Goal: Task Accomplishment & Management: Use online tool/utility

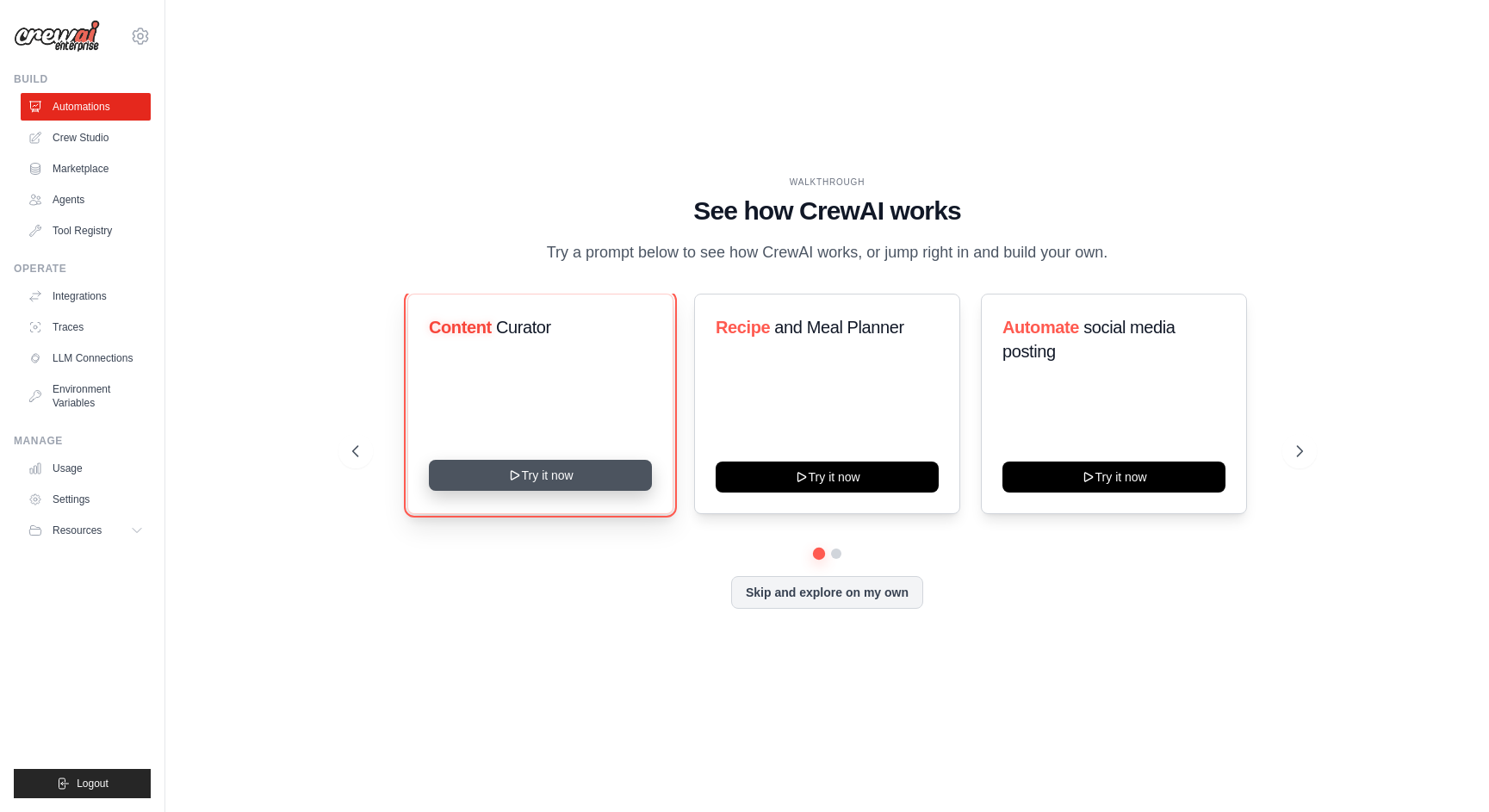
click at [564, 472] on button "Try it now" at bounding box center [540, 475] width 223 height 31
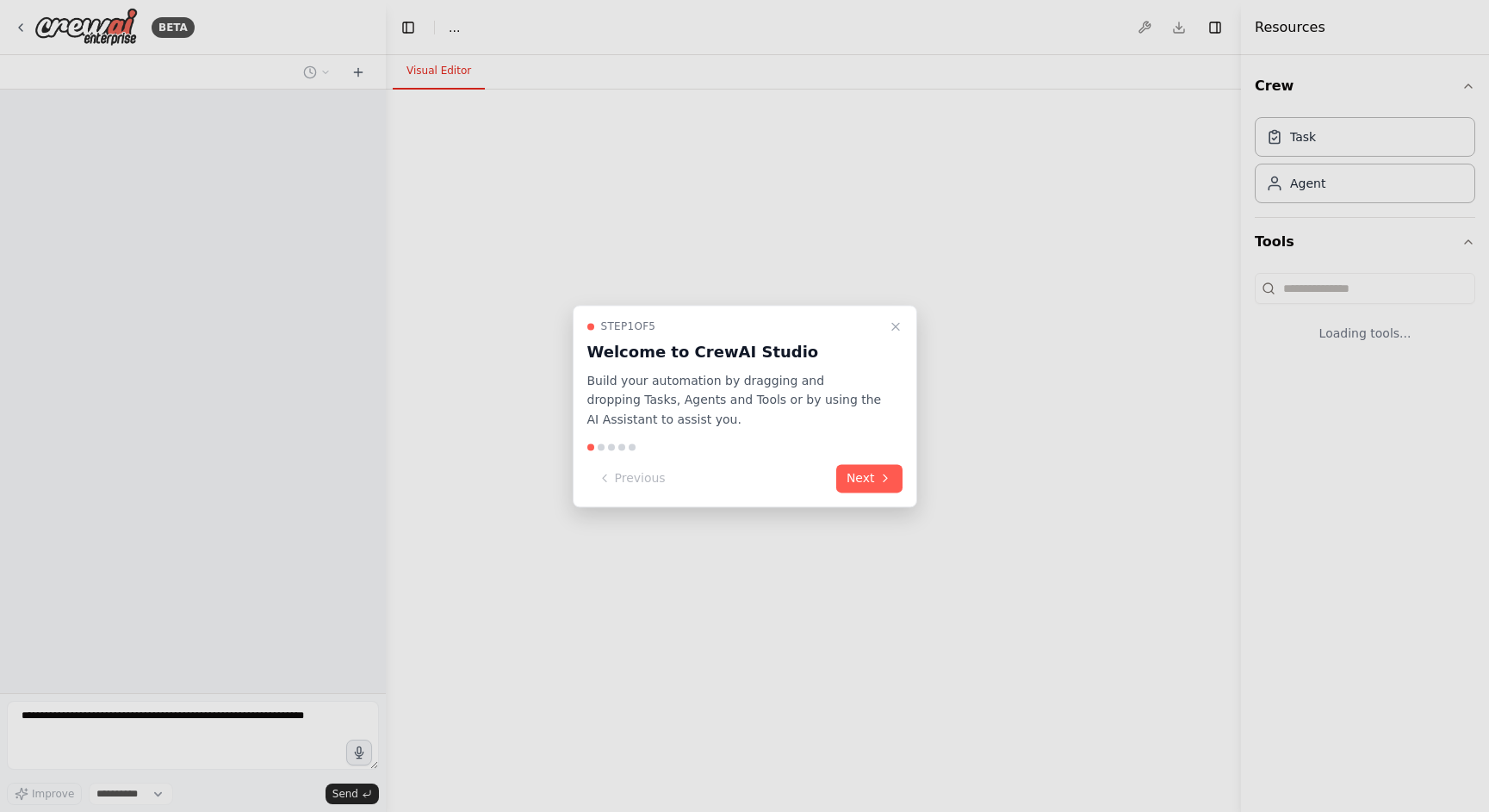
select select "****"
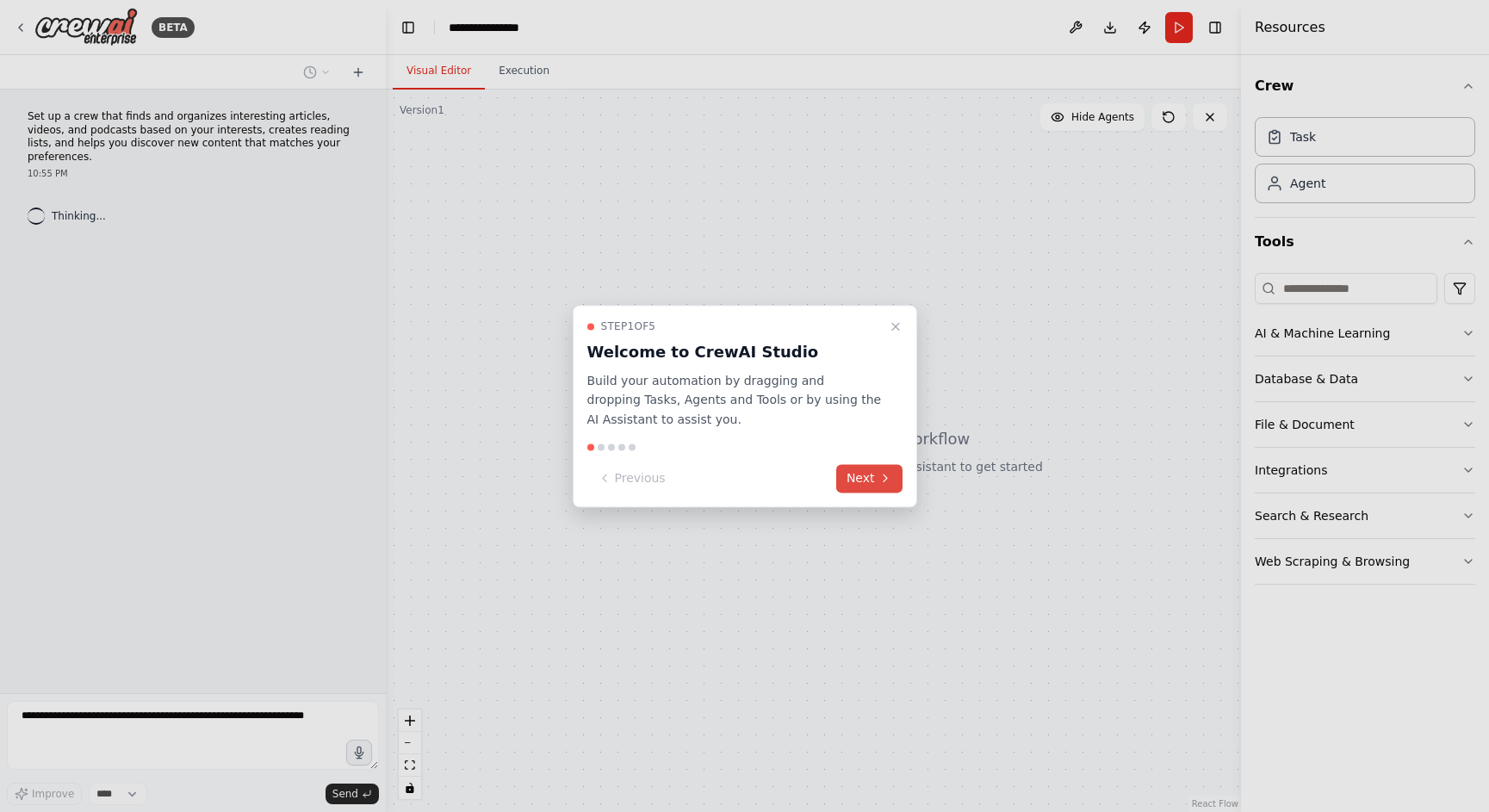
click at [873, 487] on button "Next" at bounding box center [870, 477] width 67 height 28
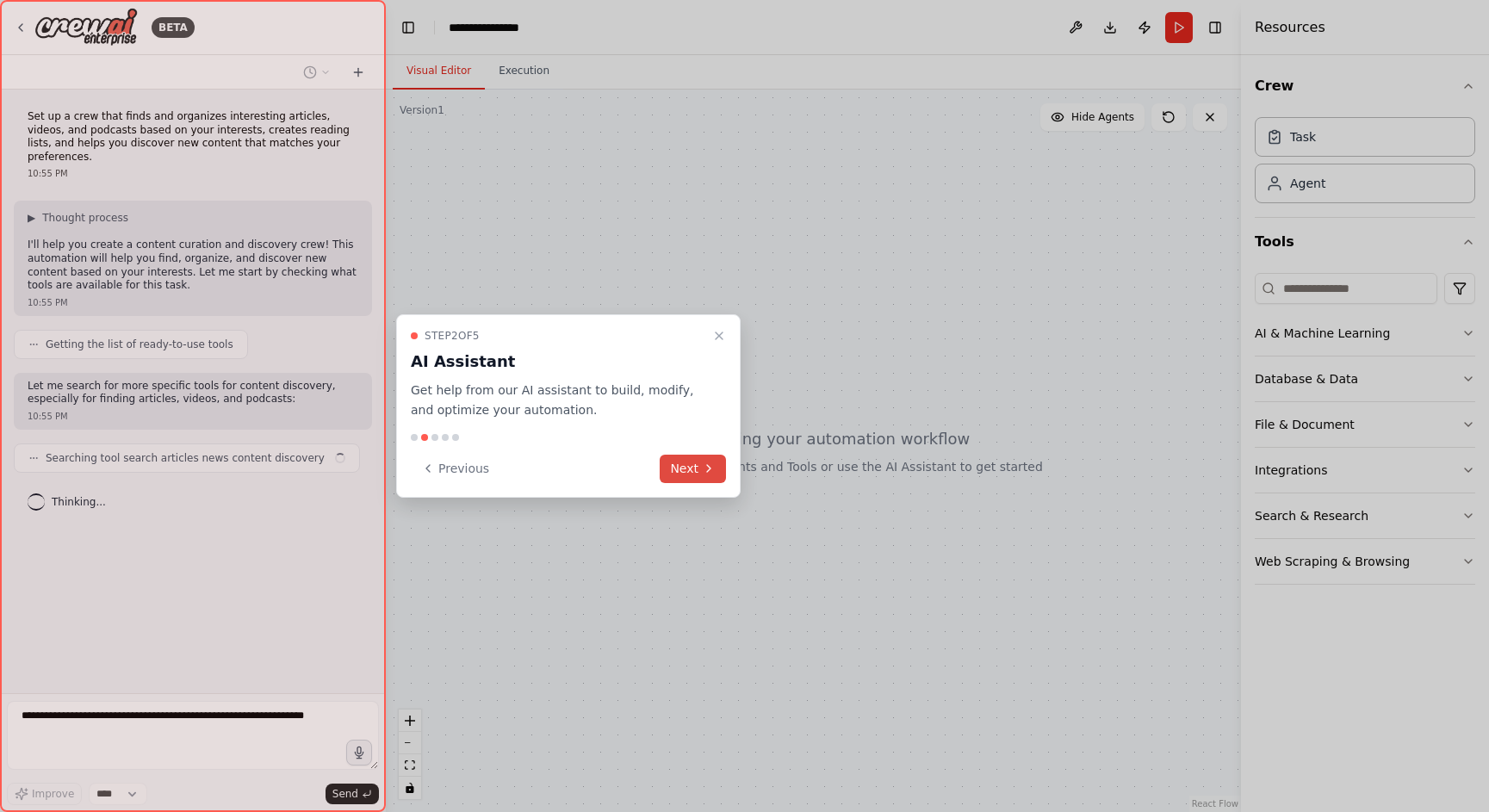
click at [686, 466] on button "Next" at bounding box center [693, 469] width 67 height 28
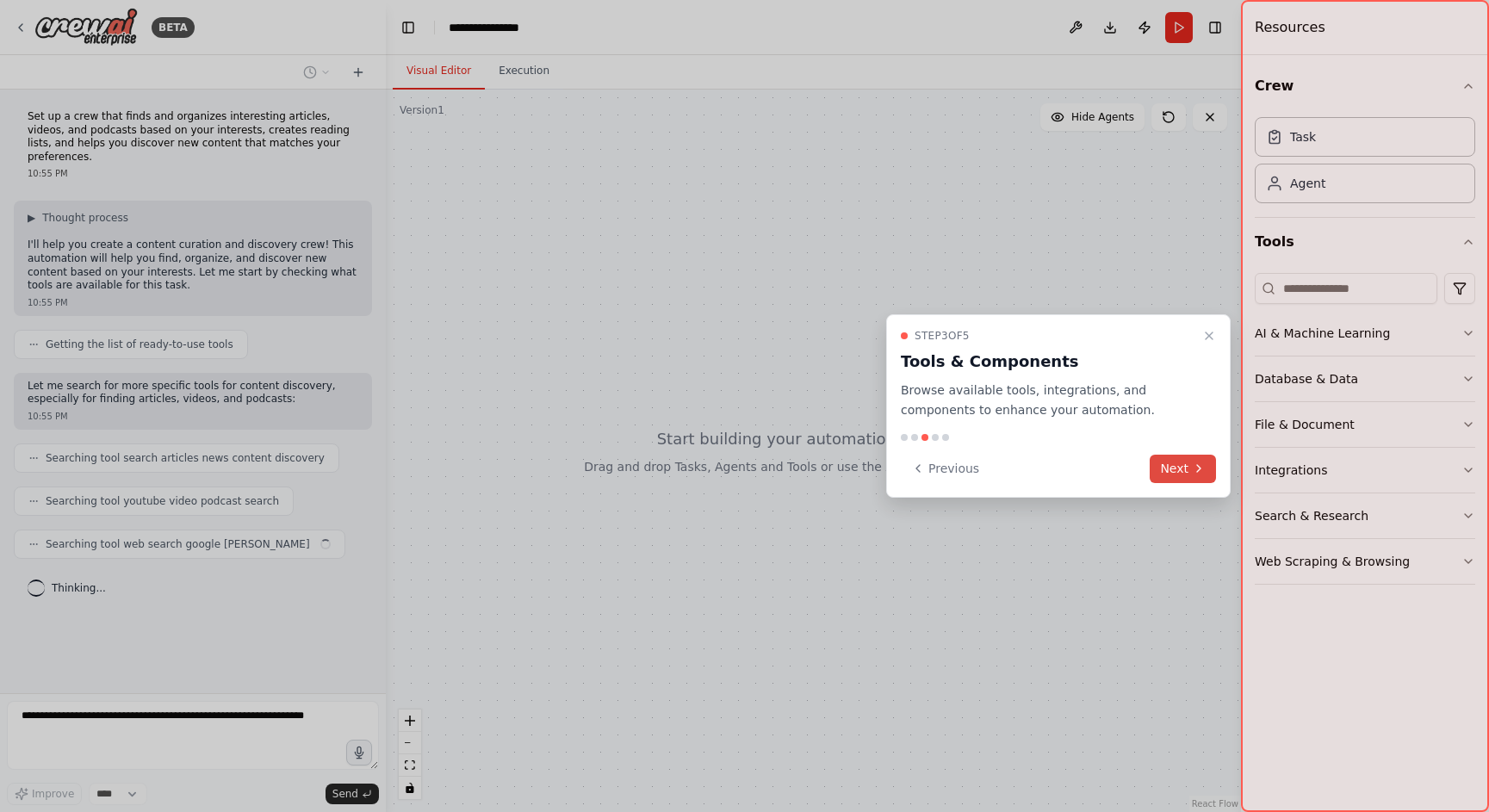
click at [1190, 473] on button "Next" at bounding box center [1183, 469] width 67 height 28
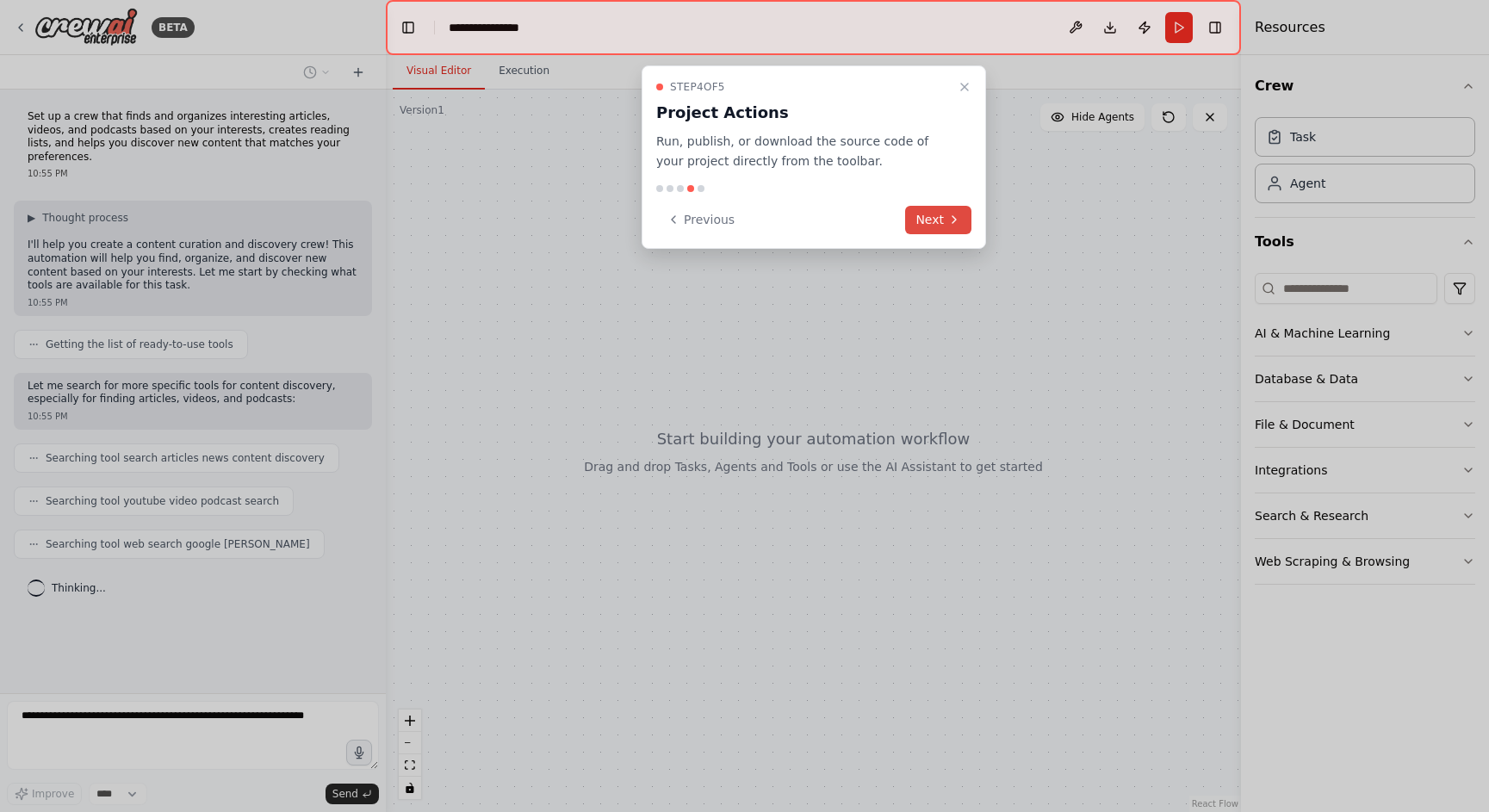
click at [943, 214] on button "Next" at bounding box center [938, 219] width 67 height 28
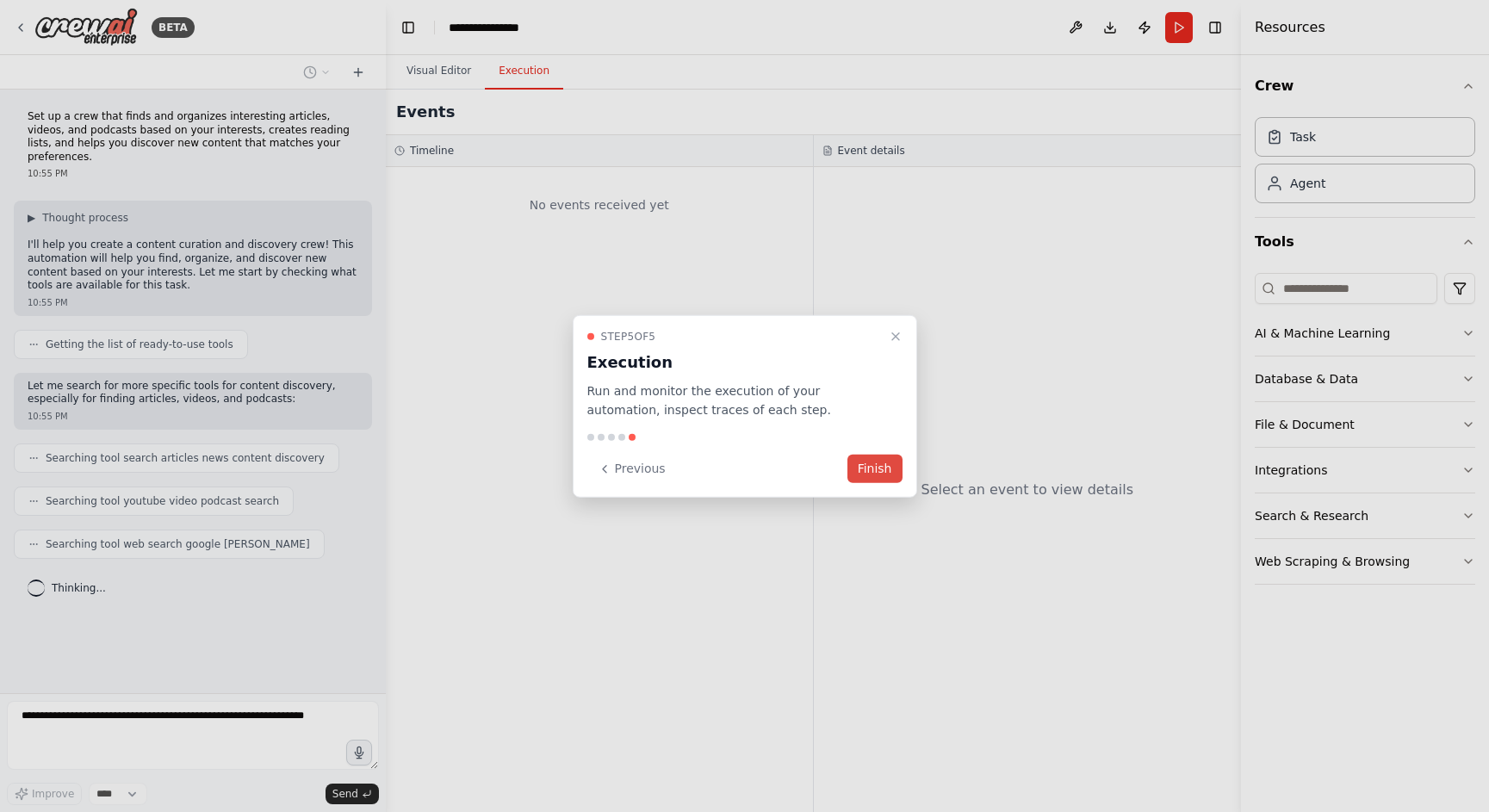
click at [892, 471] on button "Finish" at bounding box center [875, 469] width 55 height 28
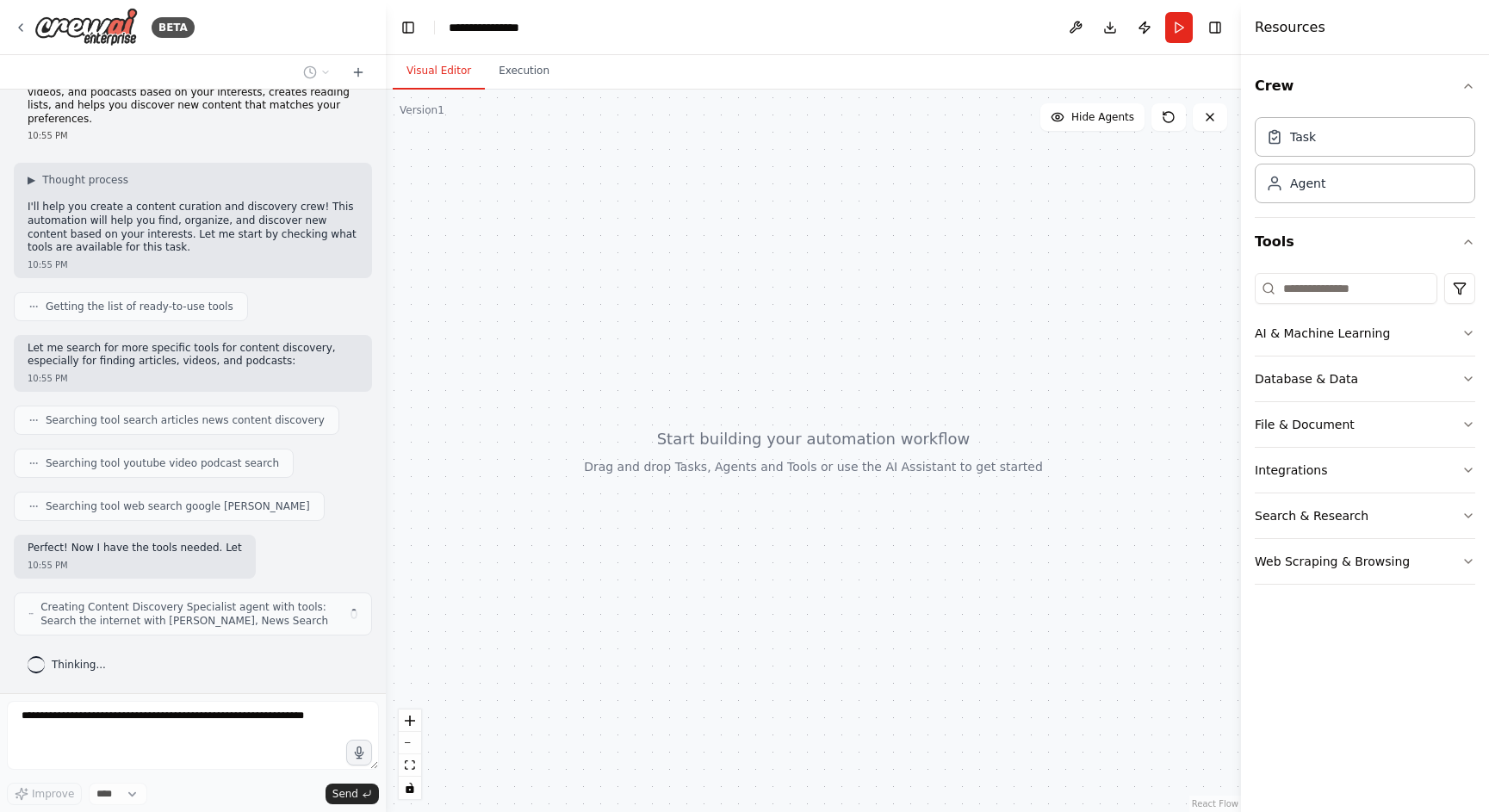
scroll to position [51, 0]
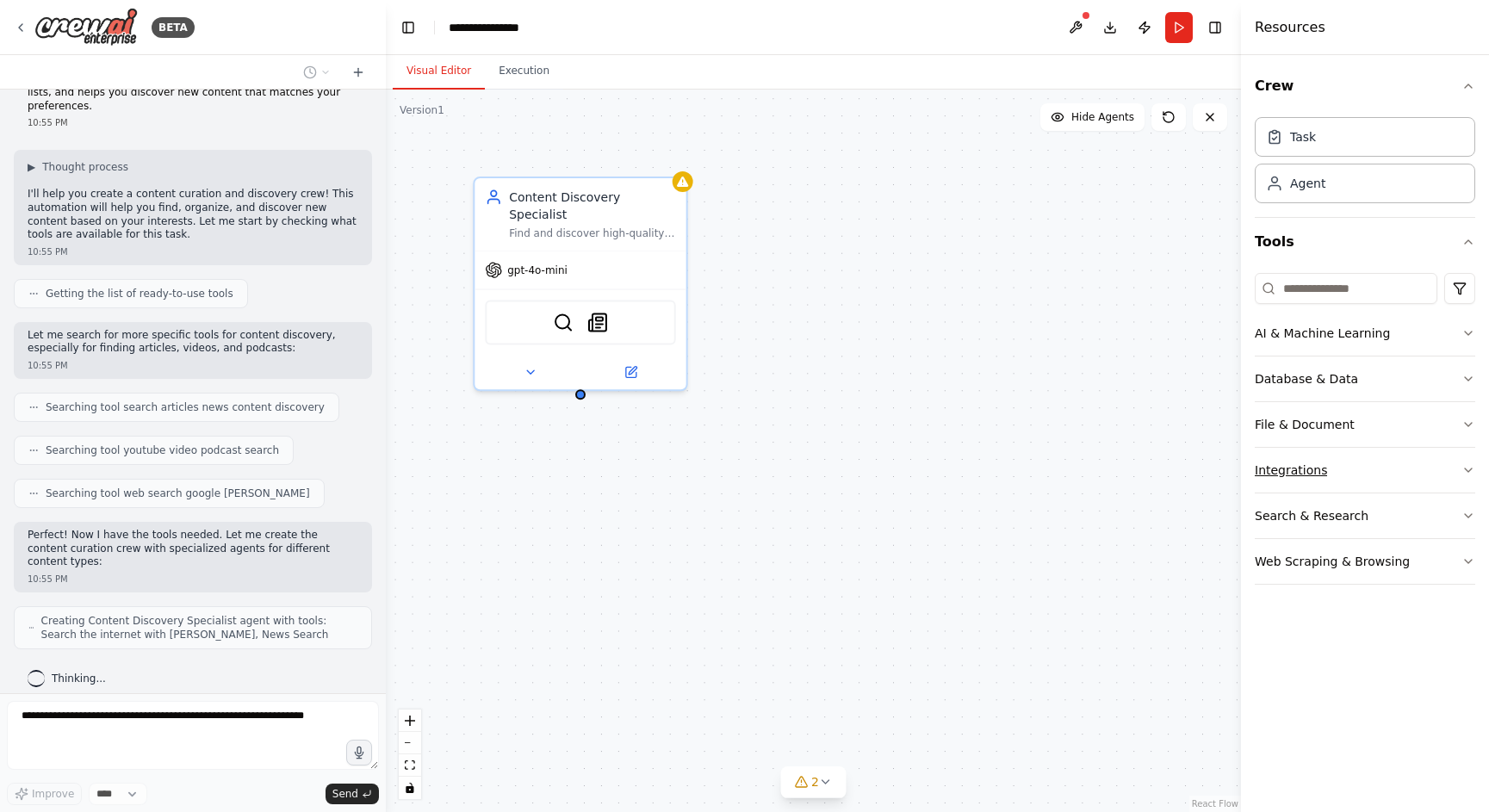
click at [1298, 474] on div "Integrations" at bounding box center [1290, 471] width 72 height 18
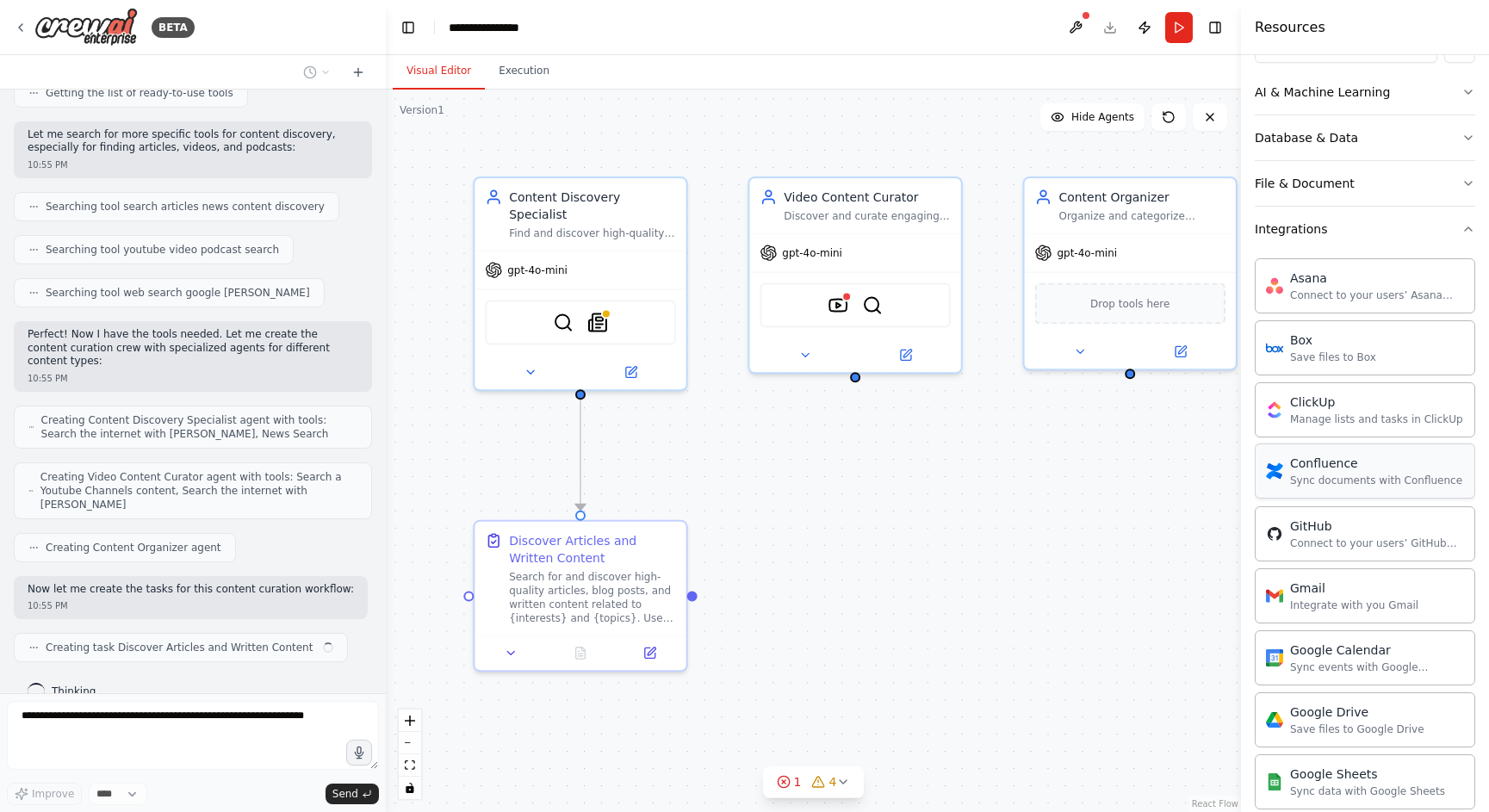
scroll to position [0, 0]
